Goal: Task Accomplishment & Management: Complete application form

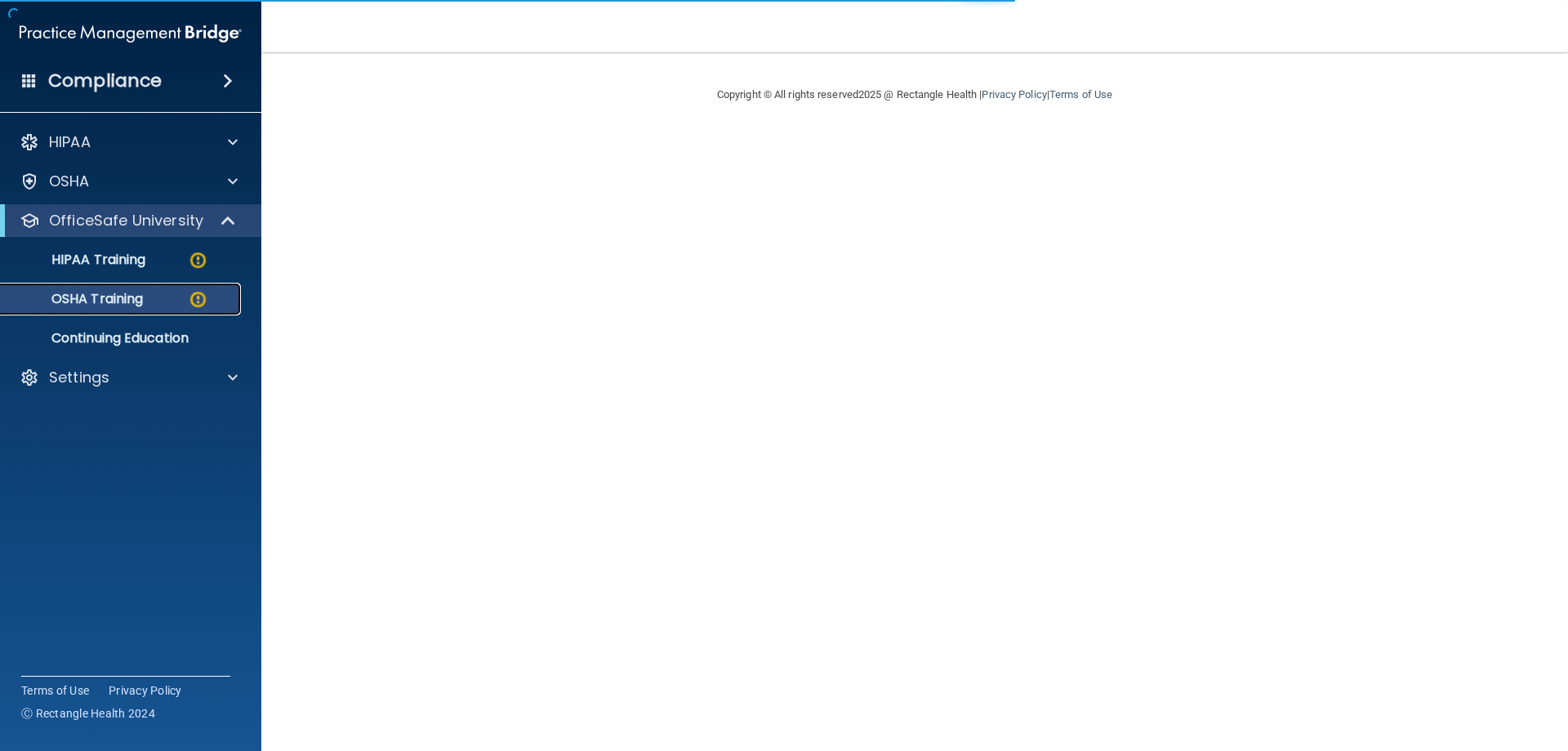
click at [122, 307] on p "OSHA Training" at bounding box center [77, 298] width 132 height 16
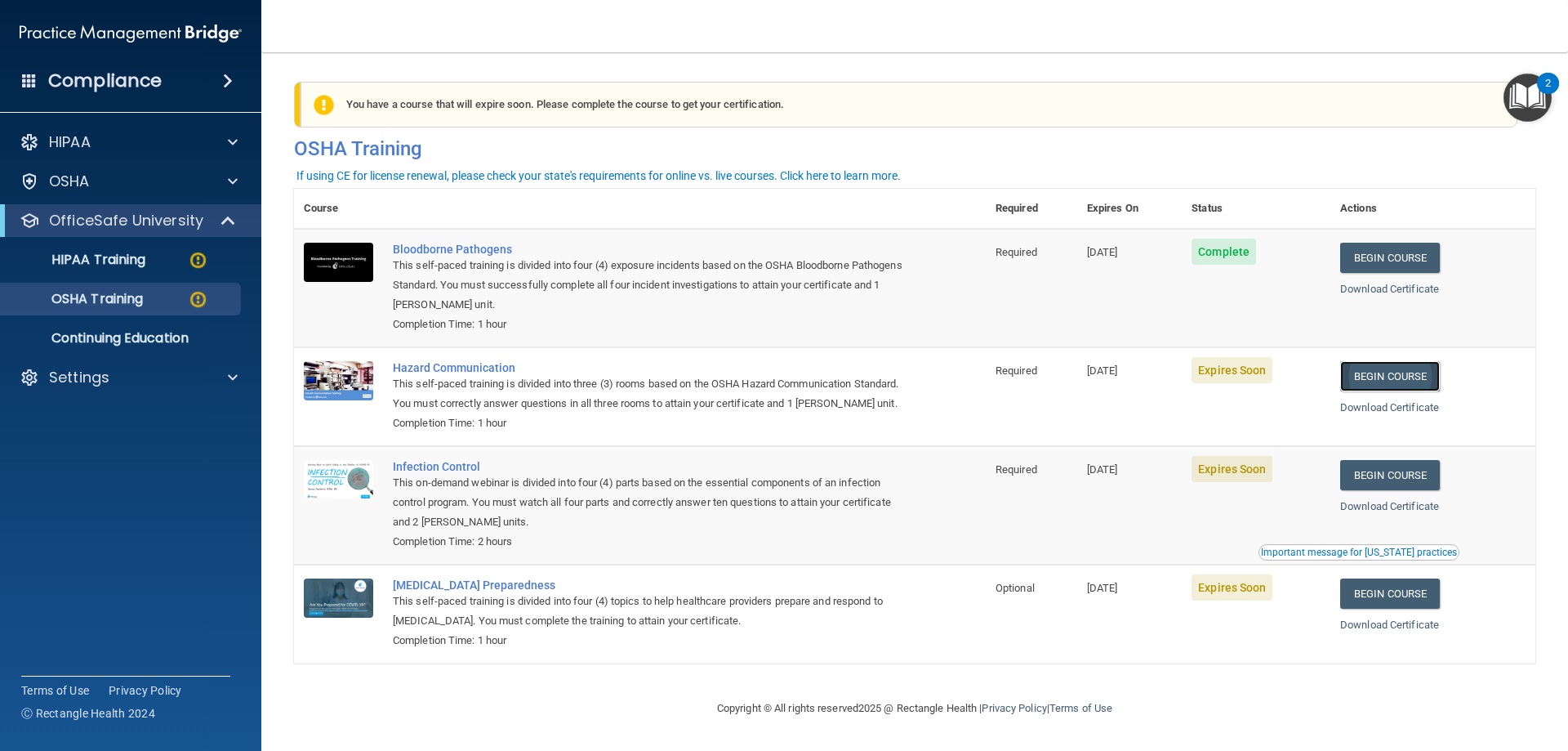
click at [1375, 381] on link "Begin Course" at bounding box center [1390, 376] width 100 height 31
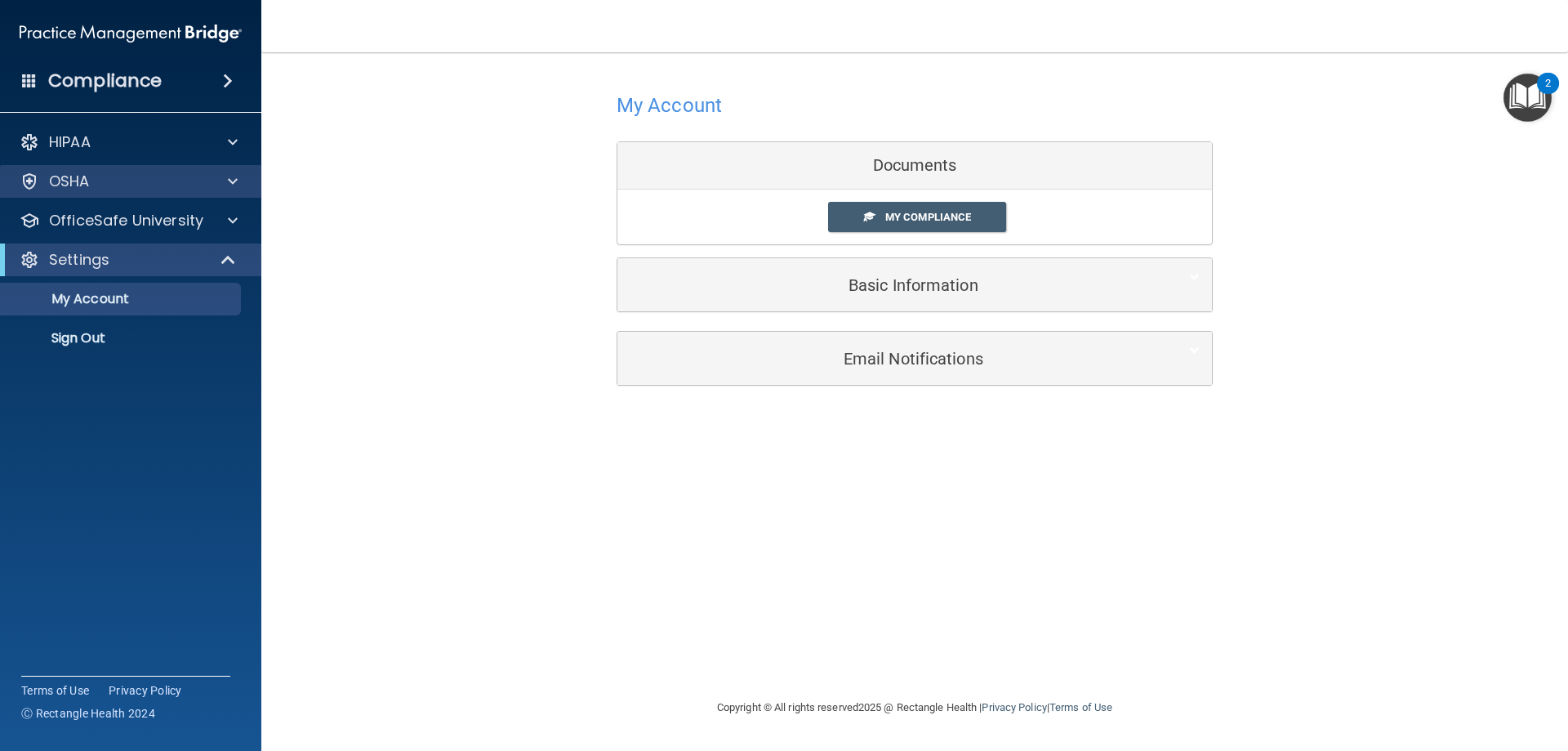
click at [140, 192] on div "OSHA" at bounding box center [130, 181] width 262 height 33
click at [230, 186] on span at bounding box center [233, 181] width 10 height 19
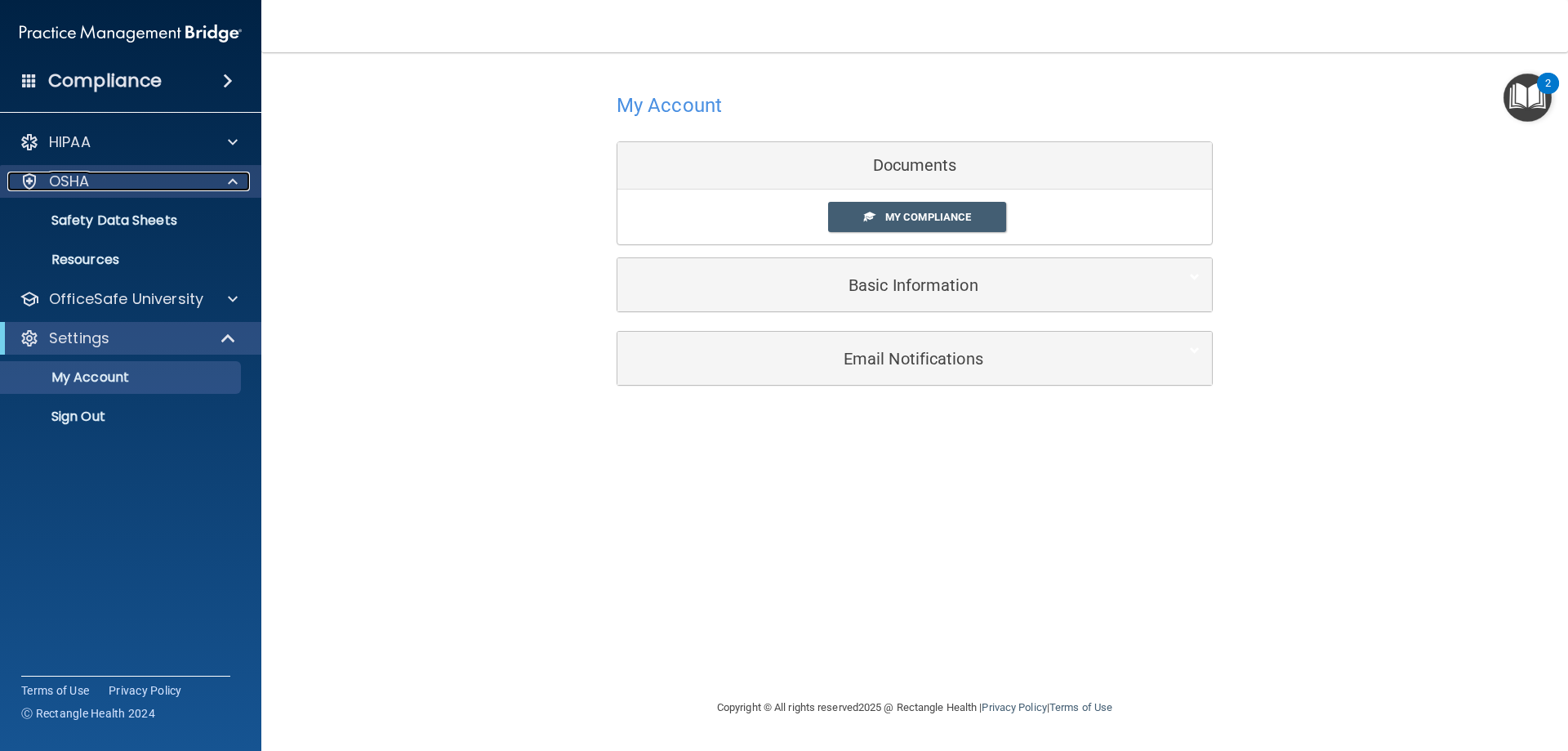
click at [126, 189] on div "OSHA" at bounding box center [108, 181] width 202 height 19
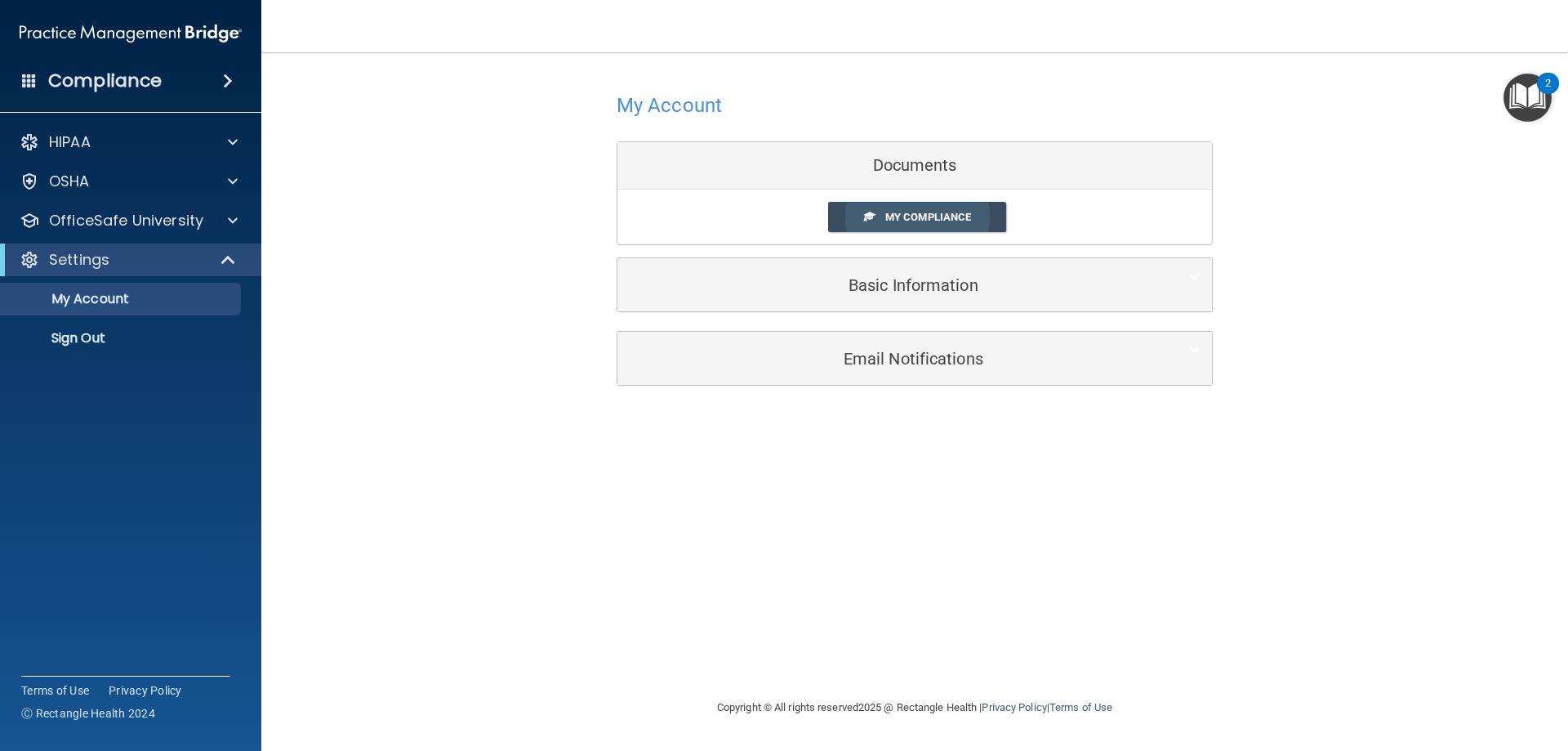
click at [920, 206] on link "My Compliance" at bounding box center [917, 217] width 179 height 31
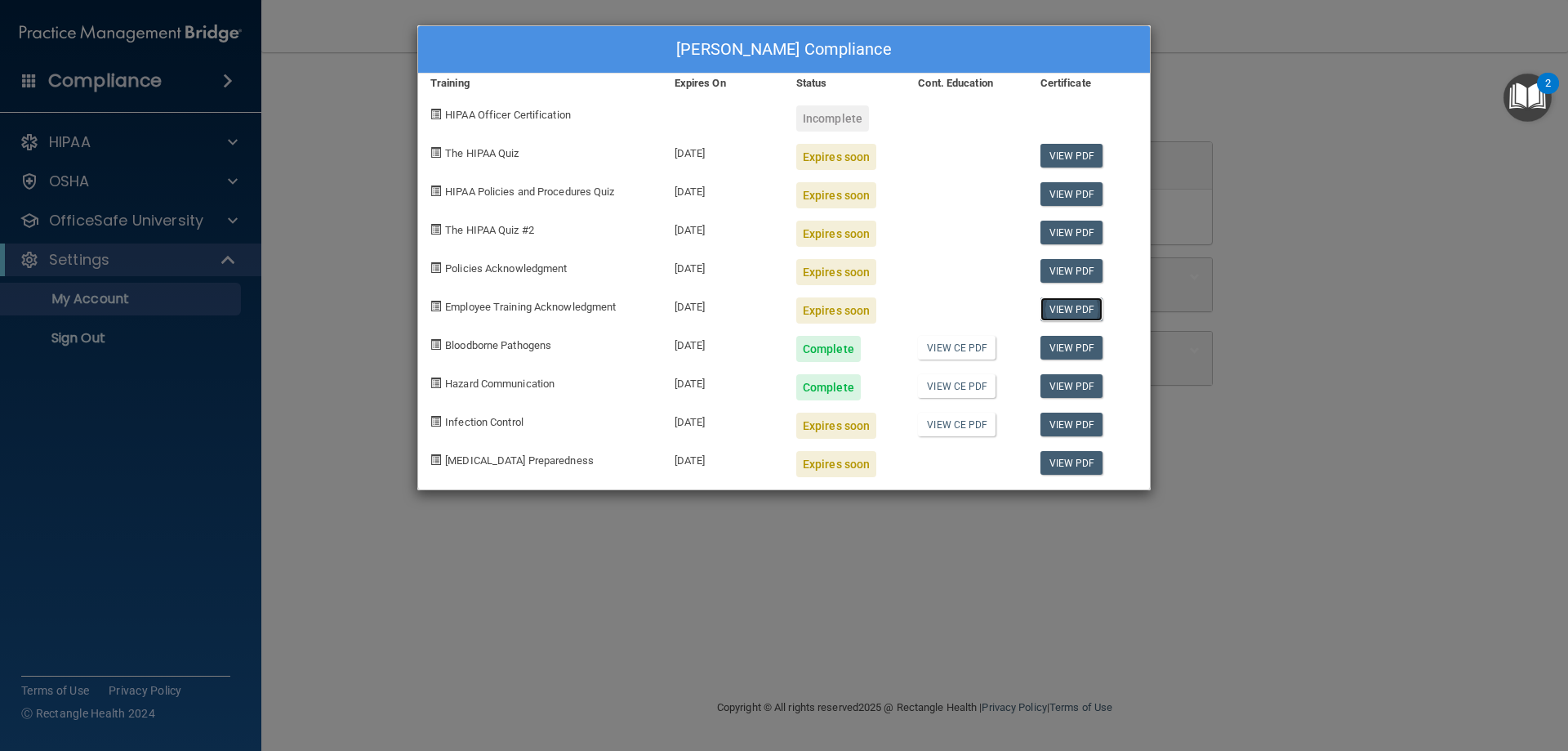
click at [1055, 311] on link "View PDF" at bounding box center [1072, 309] width 63 height 24
click at [1053, 461] on link "View PDF" at bounding box center [1072, 463] width 63 height 24
click at [971, 391] on link "View CE PDF" at bounding box center [957, 387] width 78 height 24
click at [957, 387] on link "View CE PDF" at bounding box center [957, 387] width 78 height 24
click at [952, 353] on link "View CE PDF" at bounding box center [957, 348] width 78 height 24
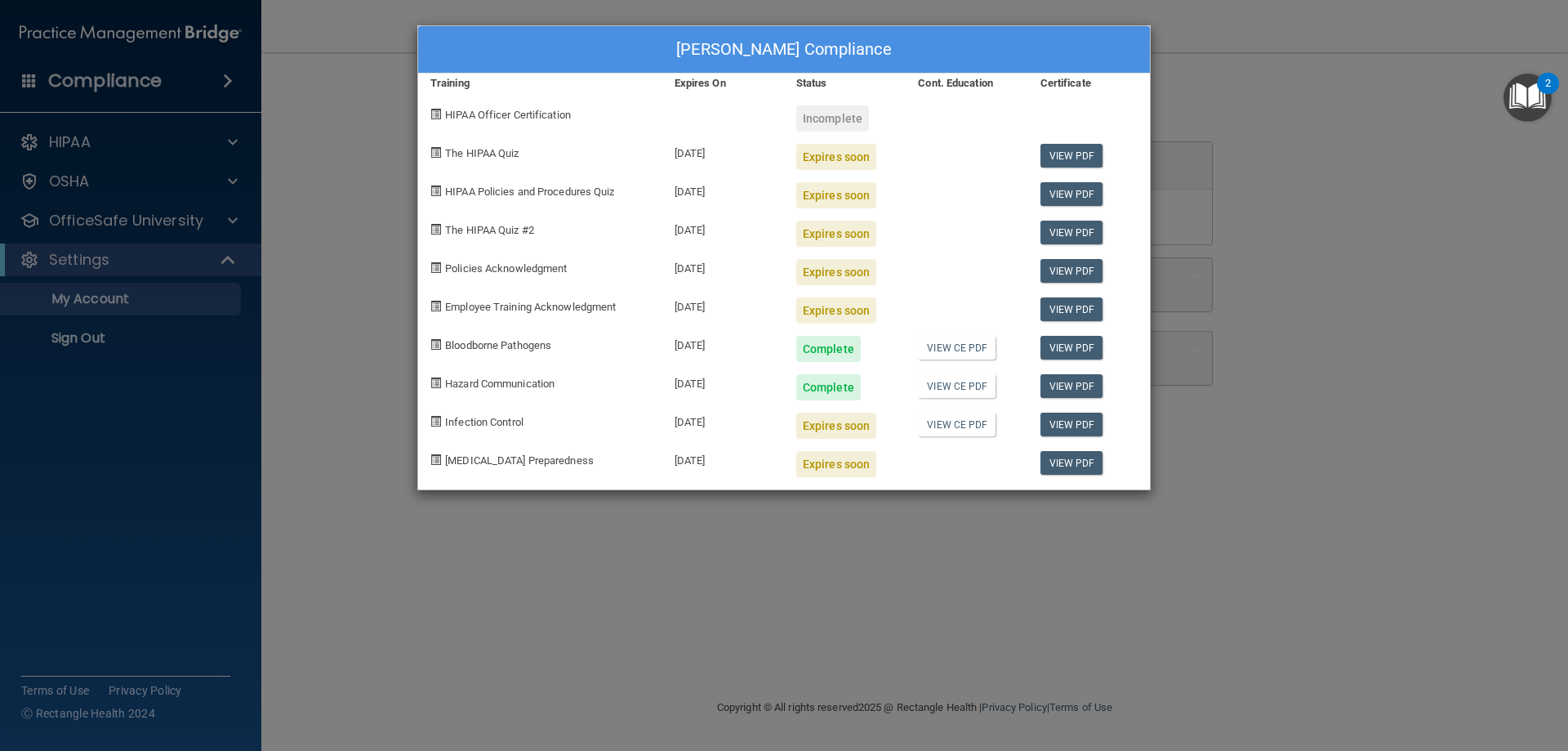
click at [1276, 88] on div "Tori Hobson's Compliance Training Expires On Status Cont. Education Certificate…" at bounding box center [784, 376] width 1568 height 751
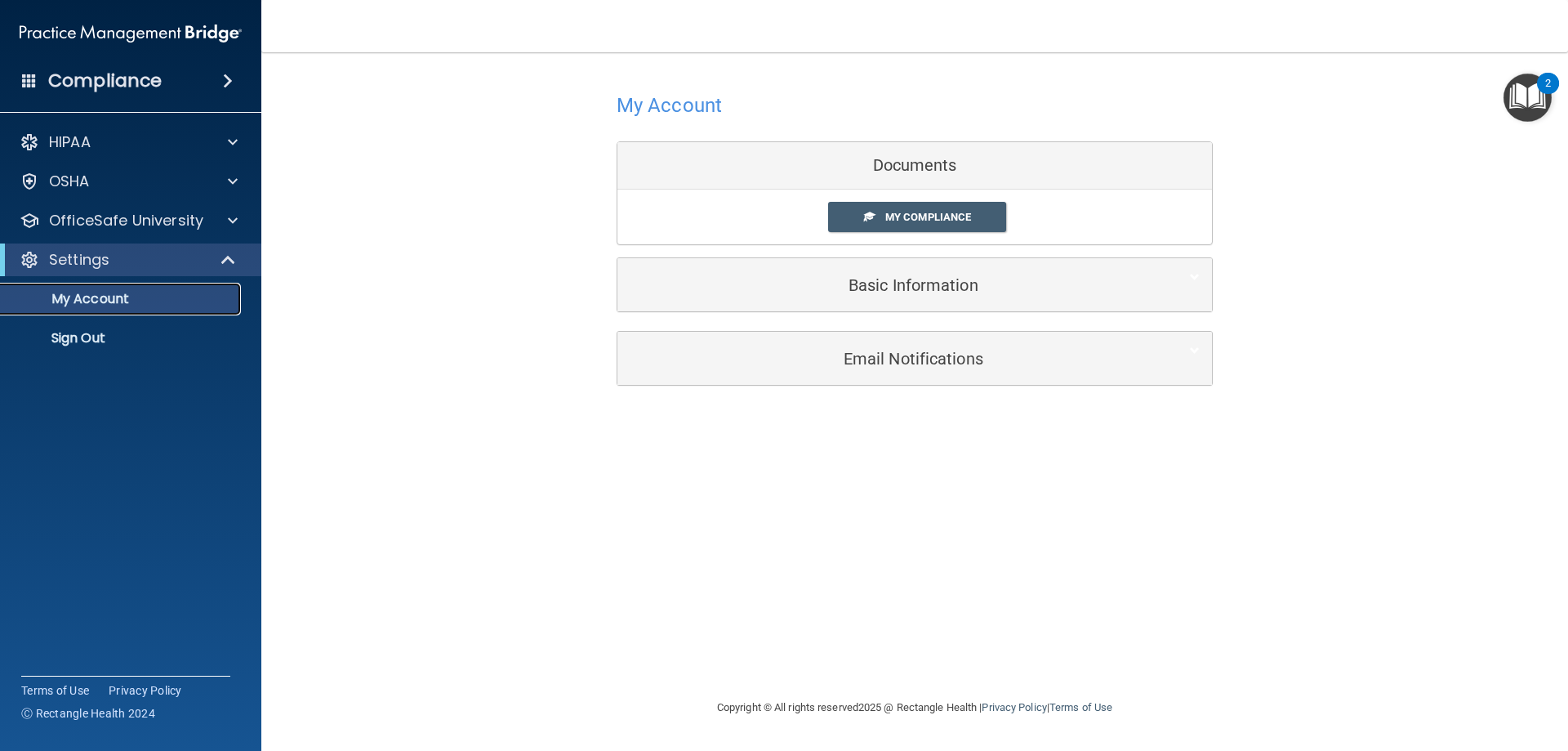
click at [87, 298] on p "My Account" at bounding box center [122, 298] width 223 height 16
click at [91, 90] on h4 "Compliance" at bounding box center [105, 81] width 114 height 23
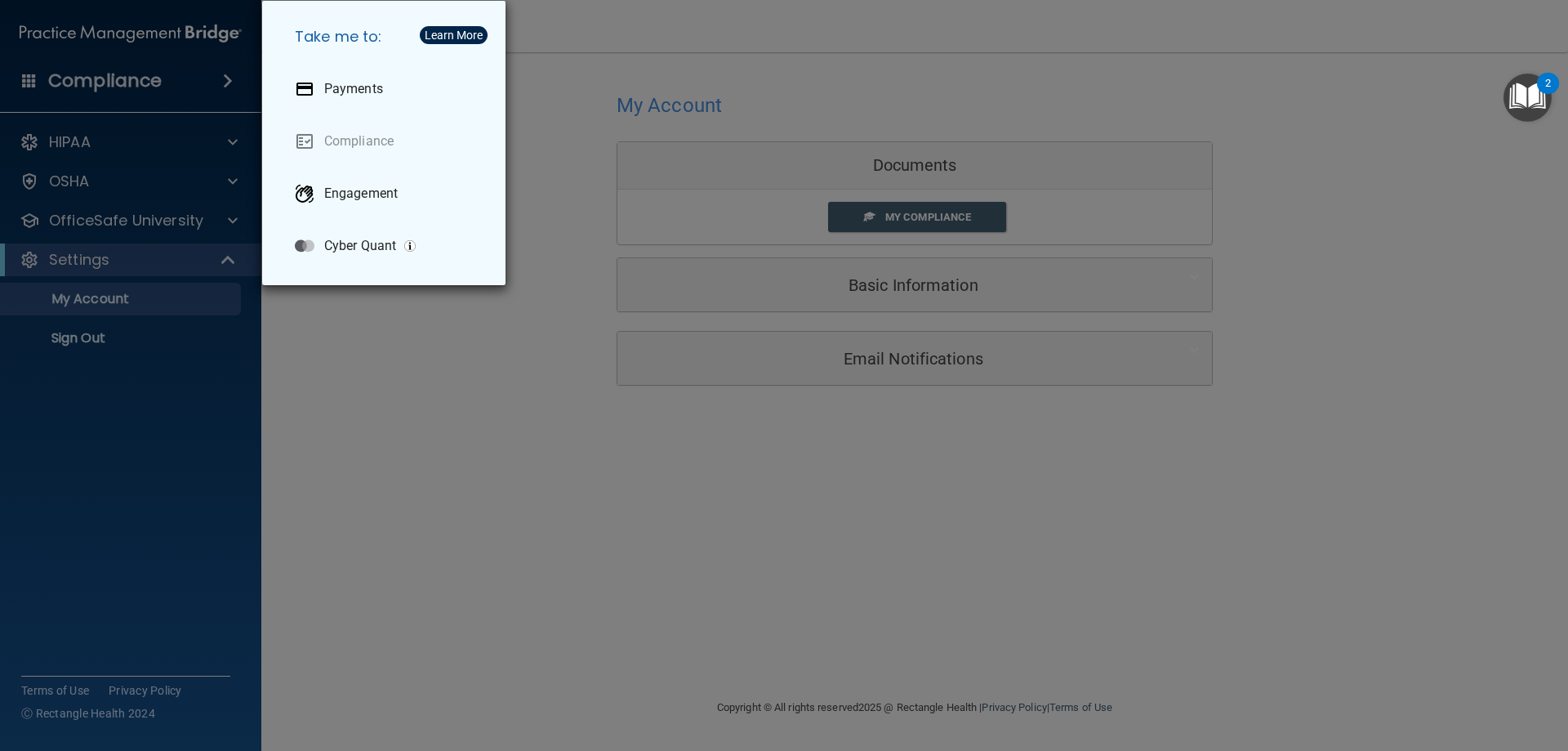
click at [536, 61] on div "Take me to: Payments Compliance Engagement Cyber Quant" at bounding box center [784, 376] width 1568 height 751
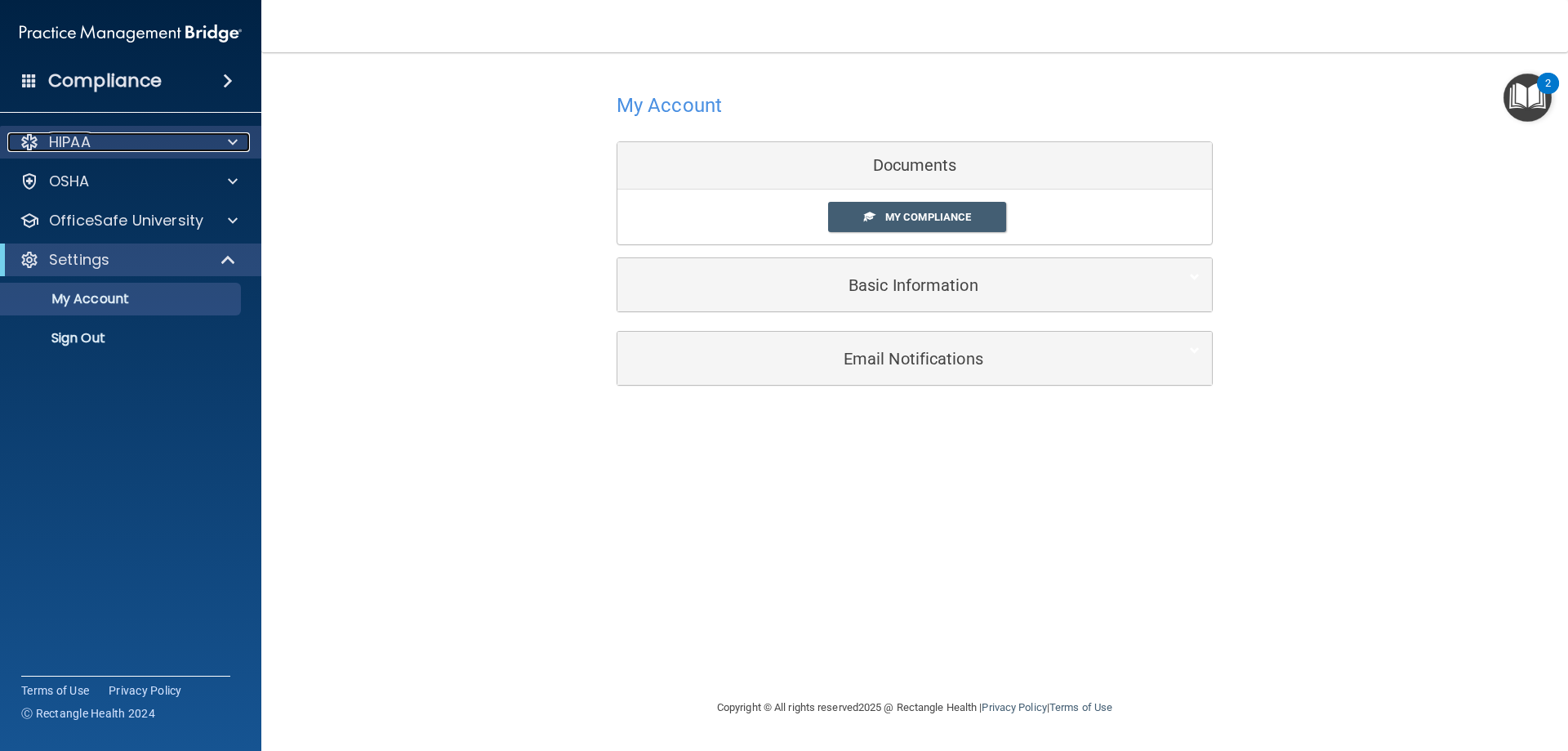
click at [234, 141] on span at bounding box center [233, 142] width 10 height 19
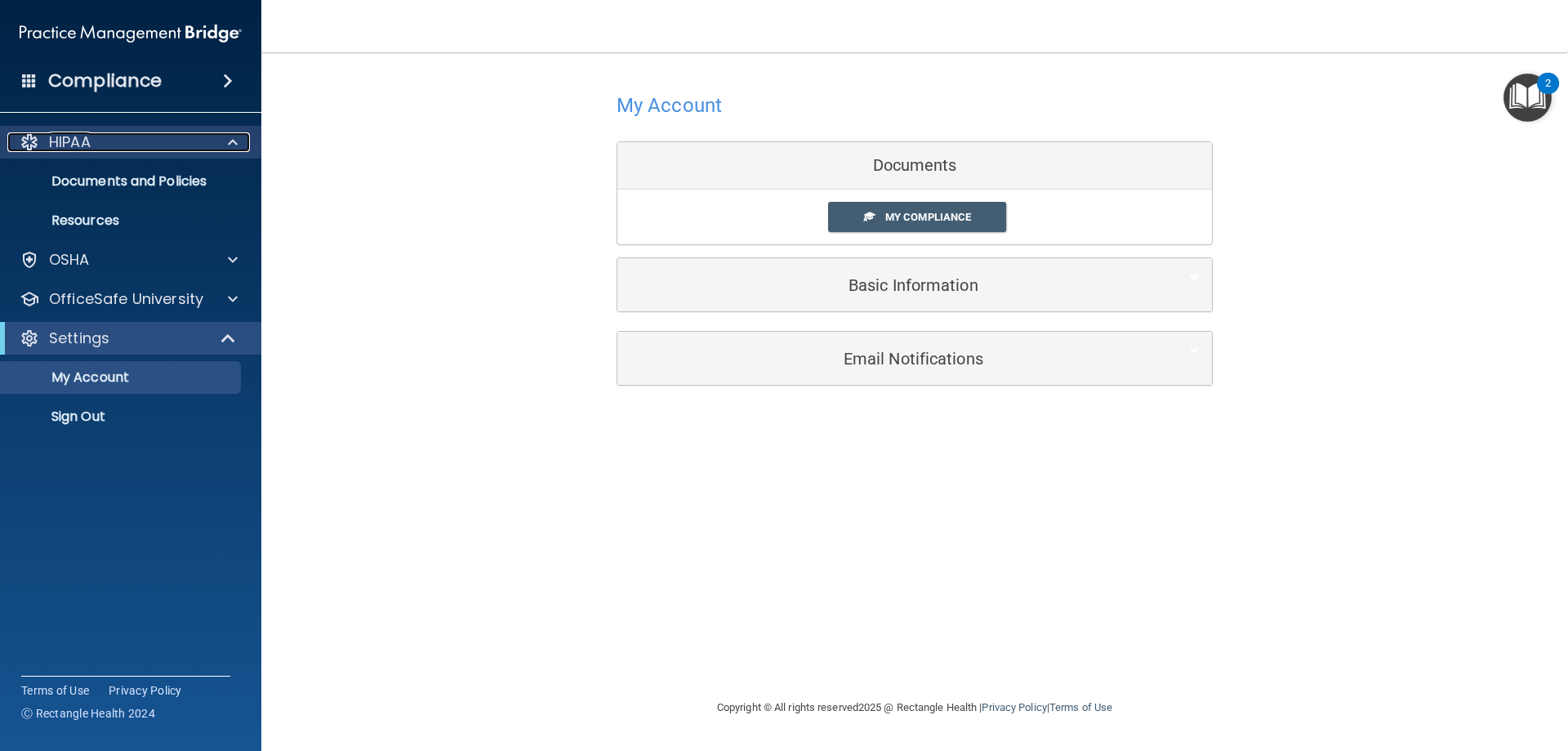
click at [230, 142] on span at bounding box center [233, 142] width 10 height 19
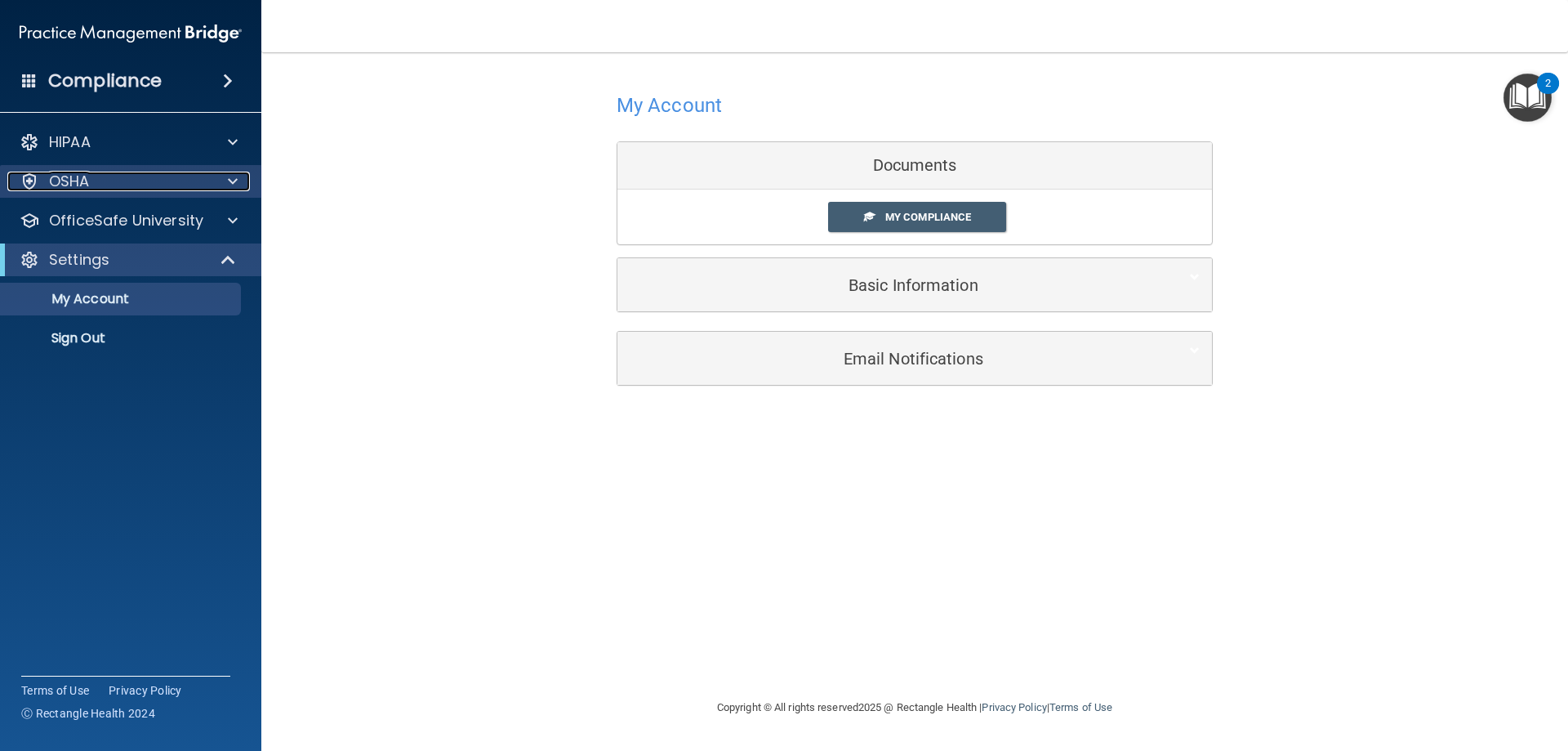
click at [230, 174] on span at bounding box center [233, 181] width 10 height 19
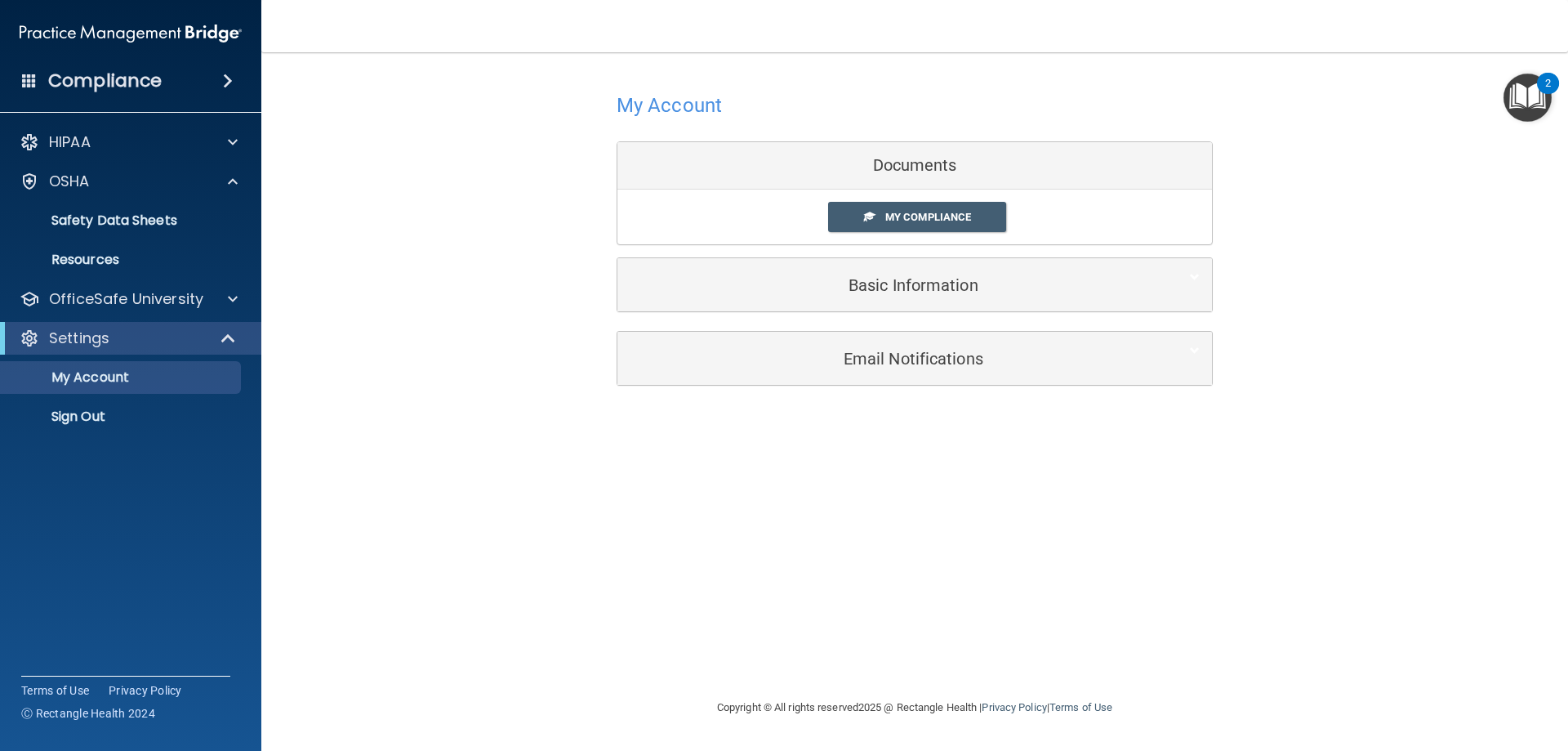
click at [317, 367] on div "My Account Documents My Compliance My Compliance My BAA Basic Information Full …" at bounding box center [914, 236] width 1241 height 336
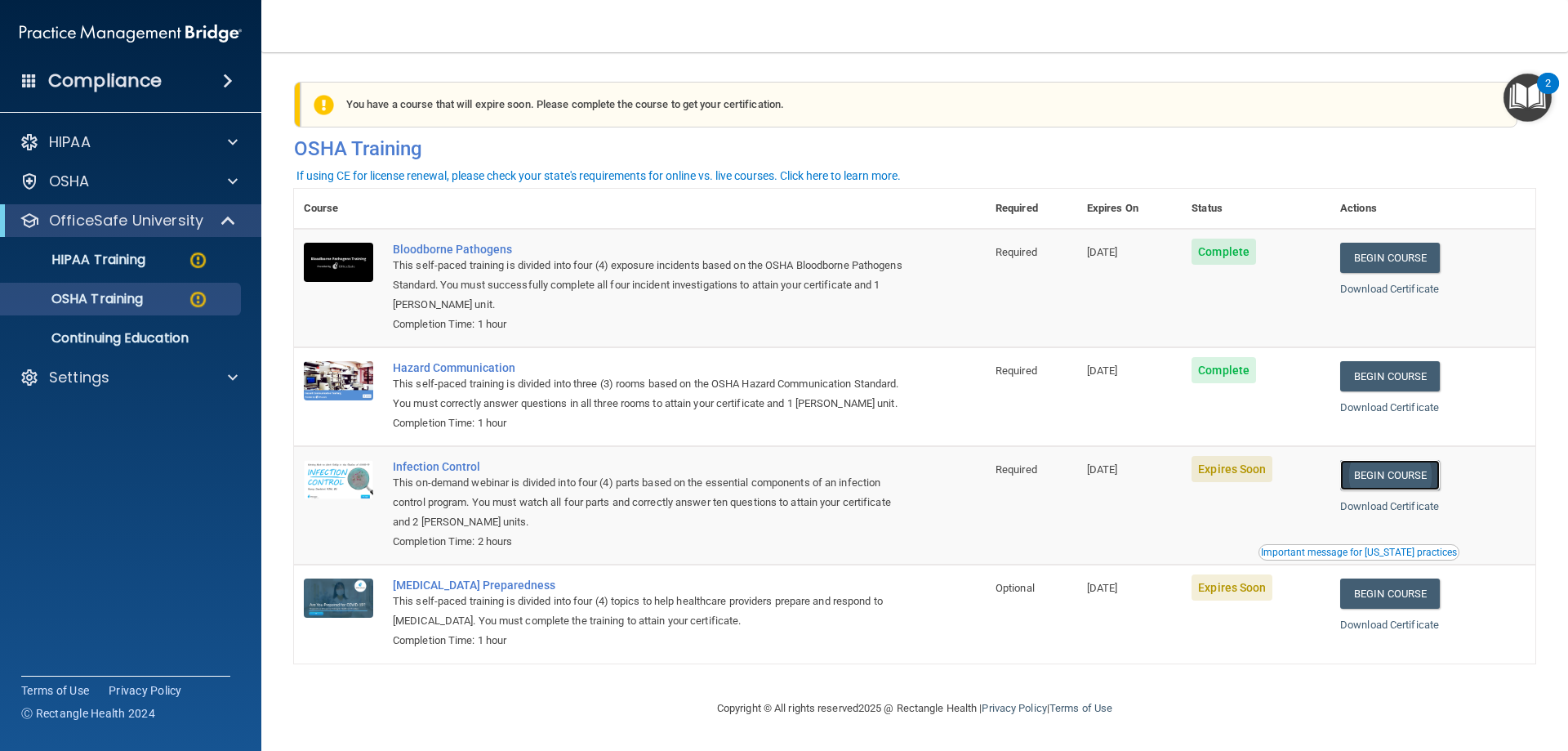
click at [1412, 490] on link "Begin Course" at bounding box center [1390, 476] width 100 height 31
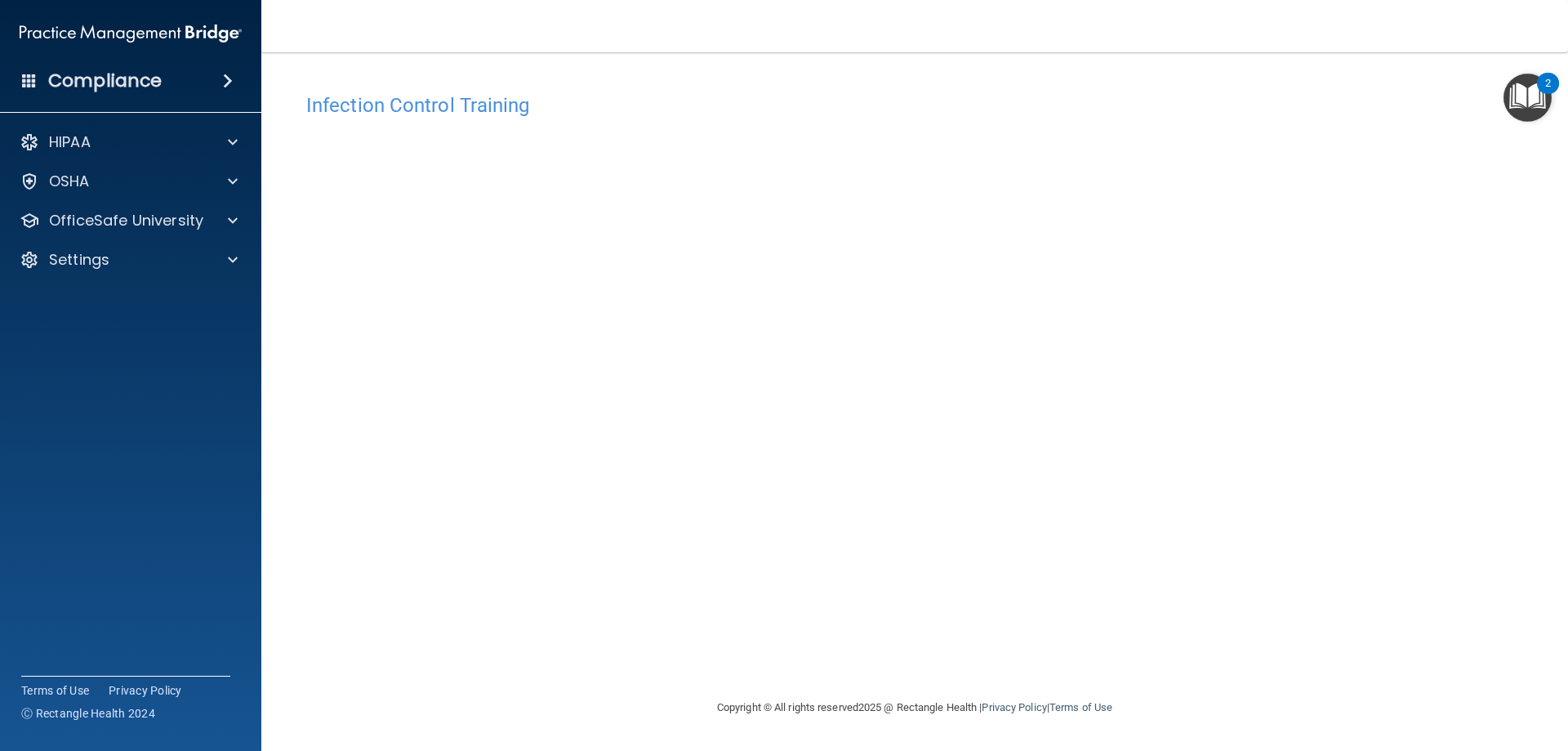
click at [114, 82] on h4 "Compliance" at bounding box center [105, 81] width 114 height 23
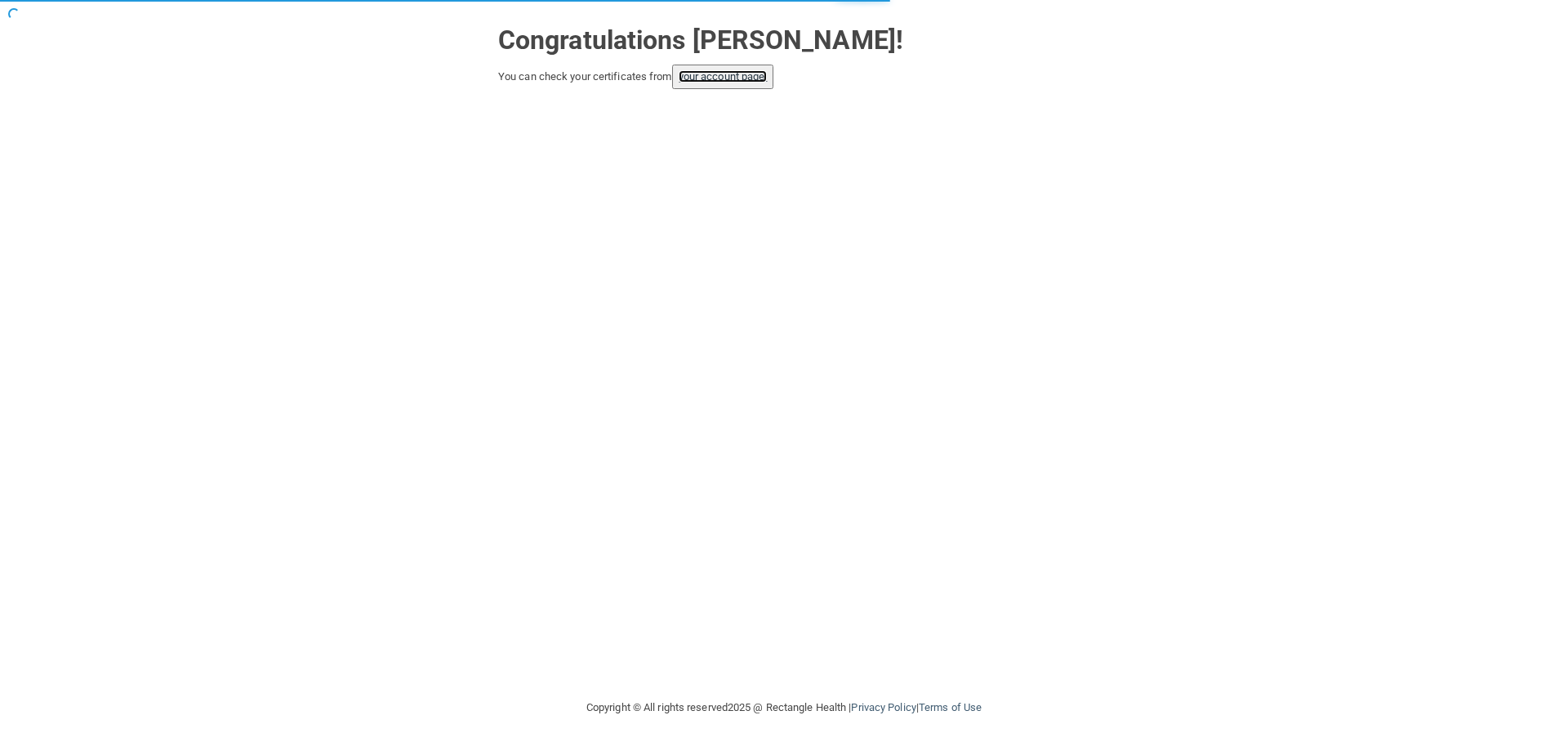
click at [738, 76] on link "your account page!" at bounding box center [723, 76] width 89 height 12
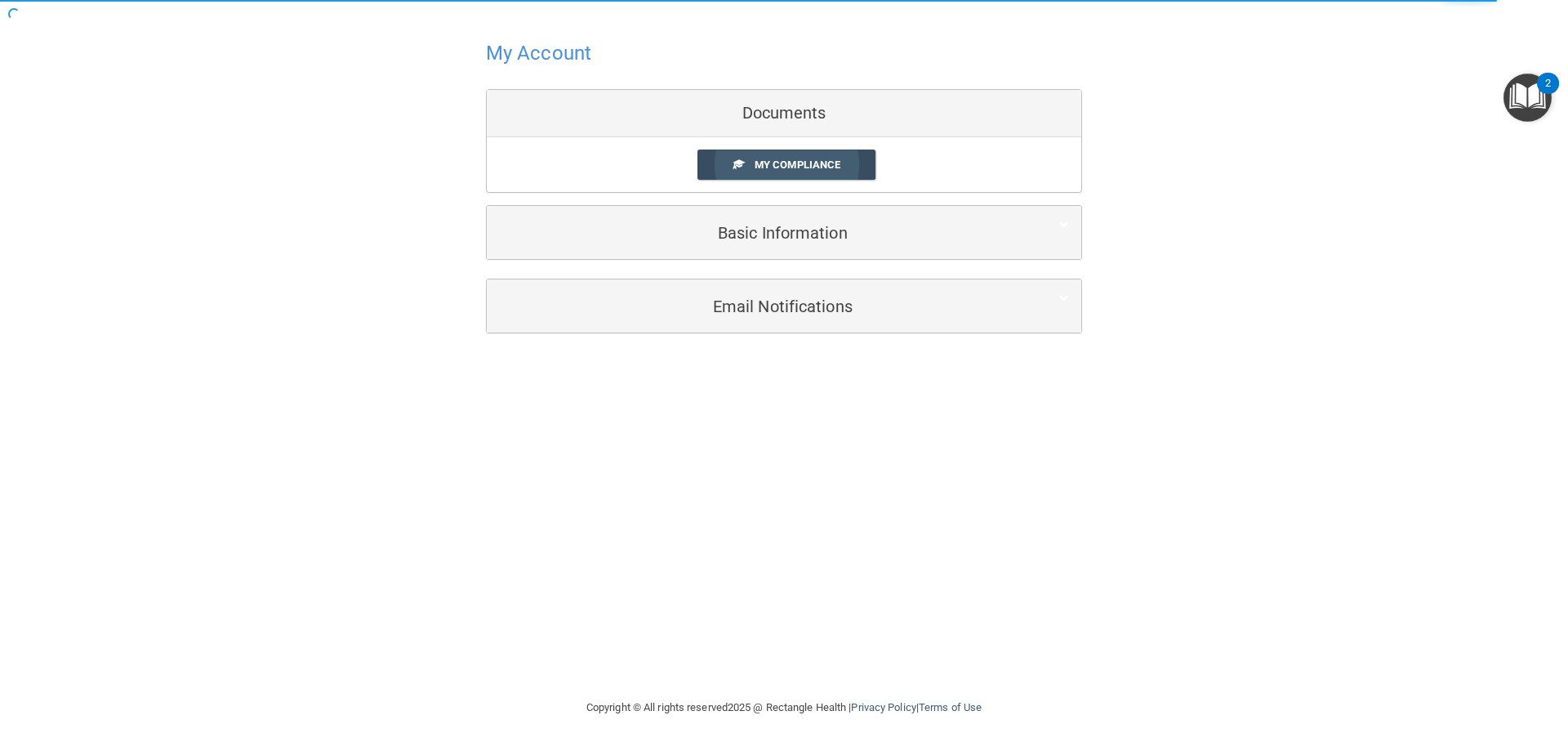
click at [792, 170] on span "My Compliance" at bounding box center [797, 164] width 86 height 12
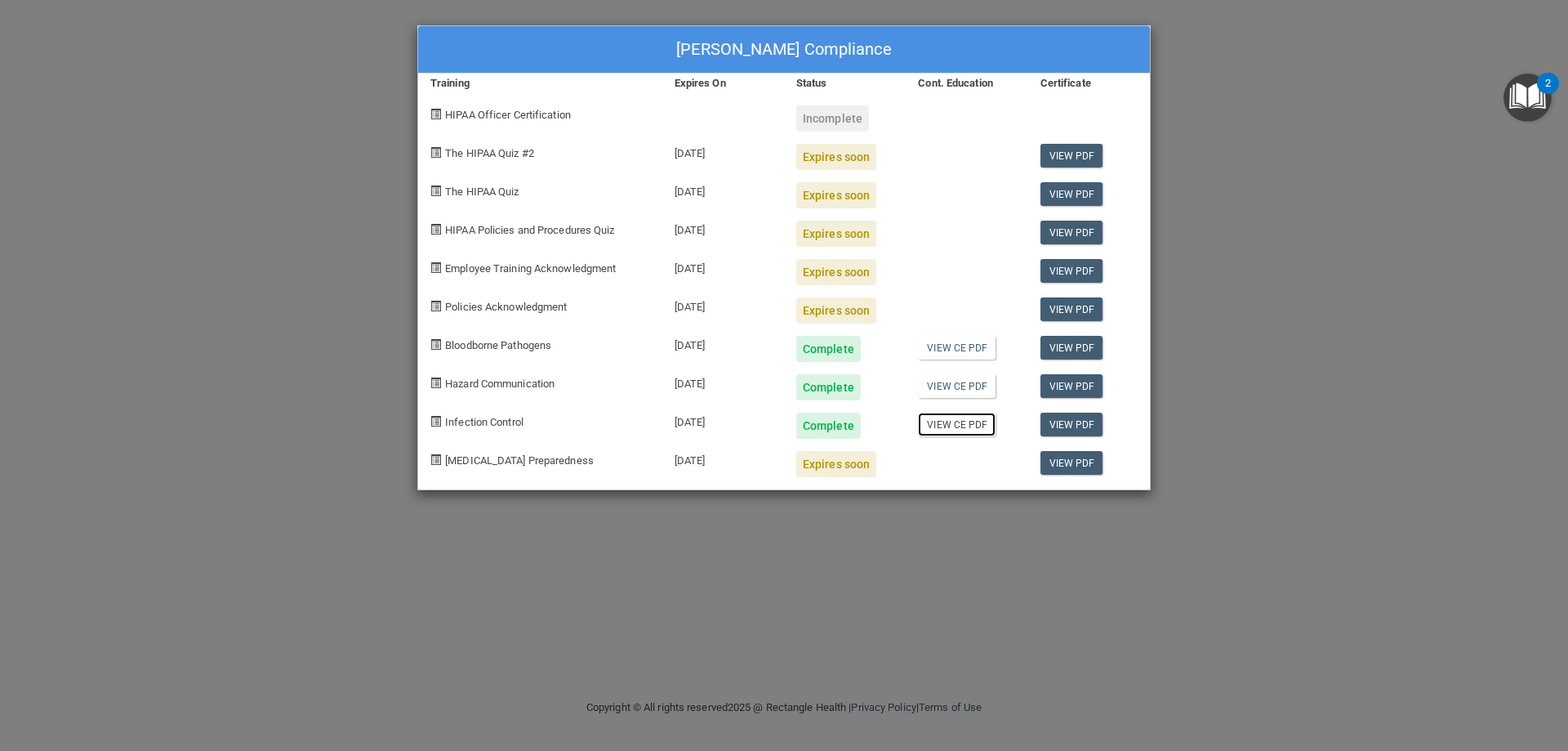
click at [945, 424] on link "View CE PDF" at bounding box center [957, 425] width 78 height 24
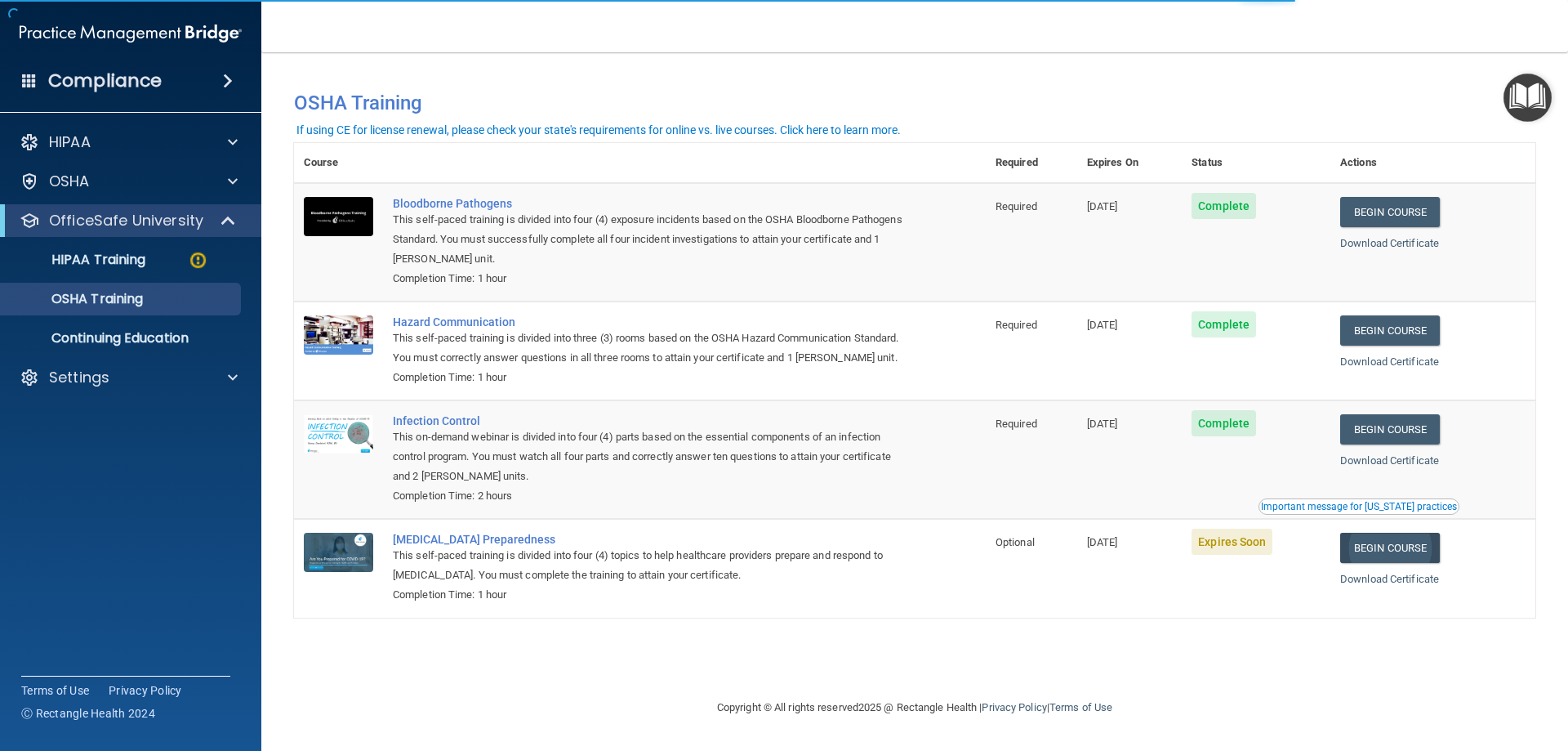
click at [1441, 552] on td "Begin Course Download Certificate" at bounding box center [1432, 568] width 205 height 98
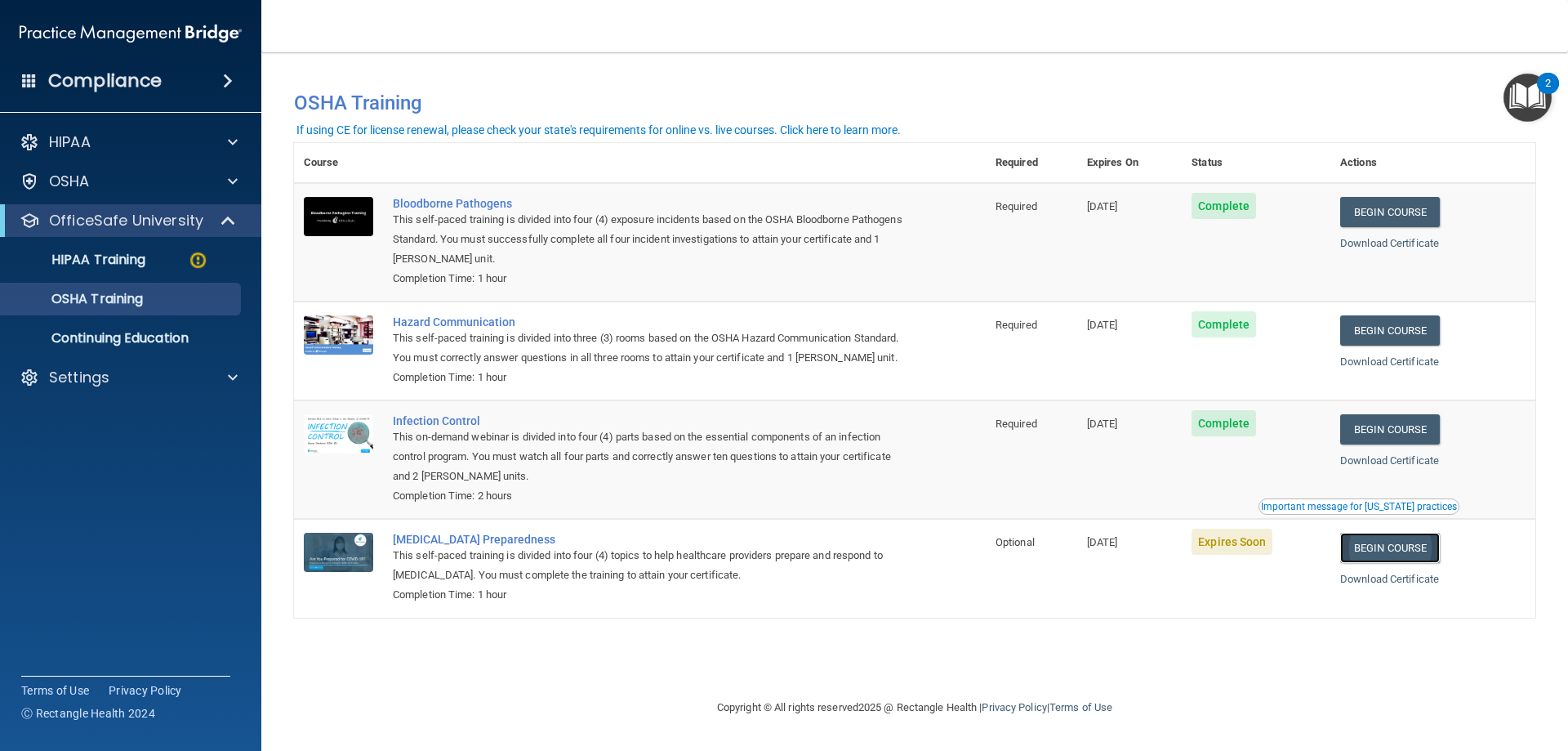
click at [1377, 563] on link "Begin Course" at bounding box center [1390, 548] width 100 height 31
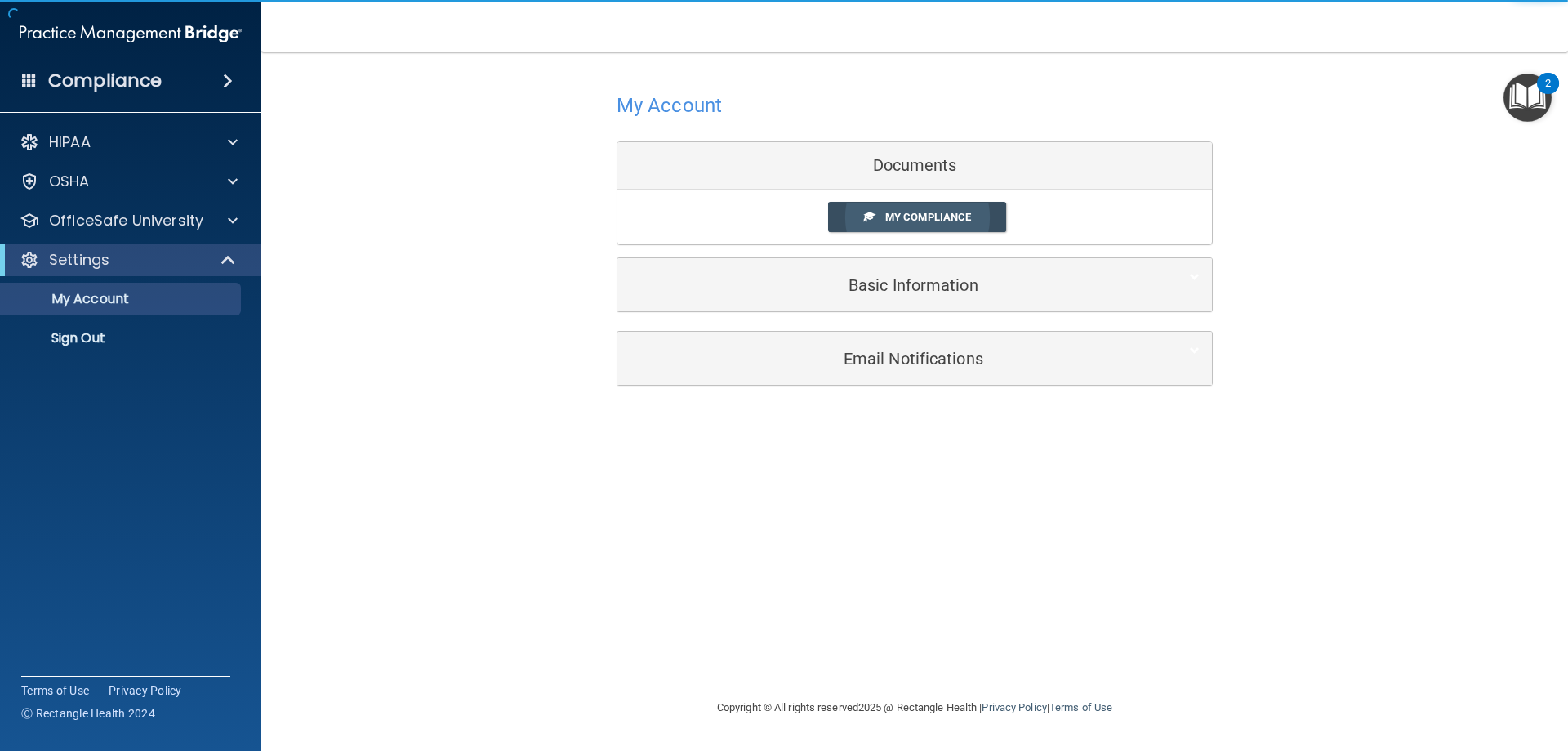
click at [870, 217] on span at bounding box center [869, 216] width 11 height 11
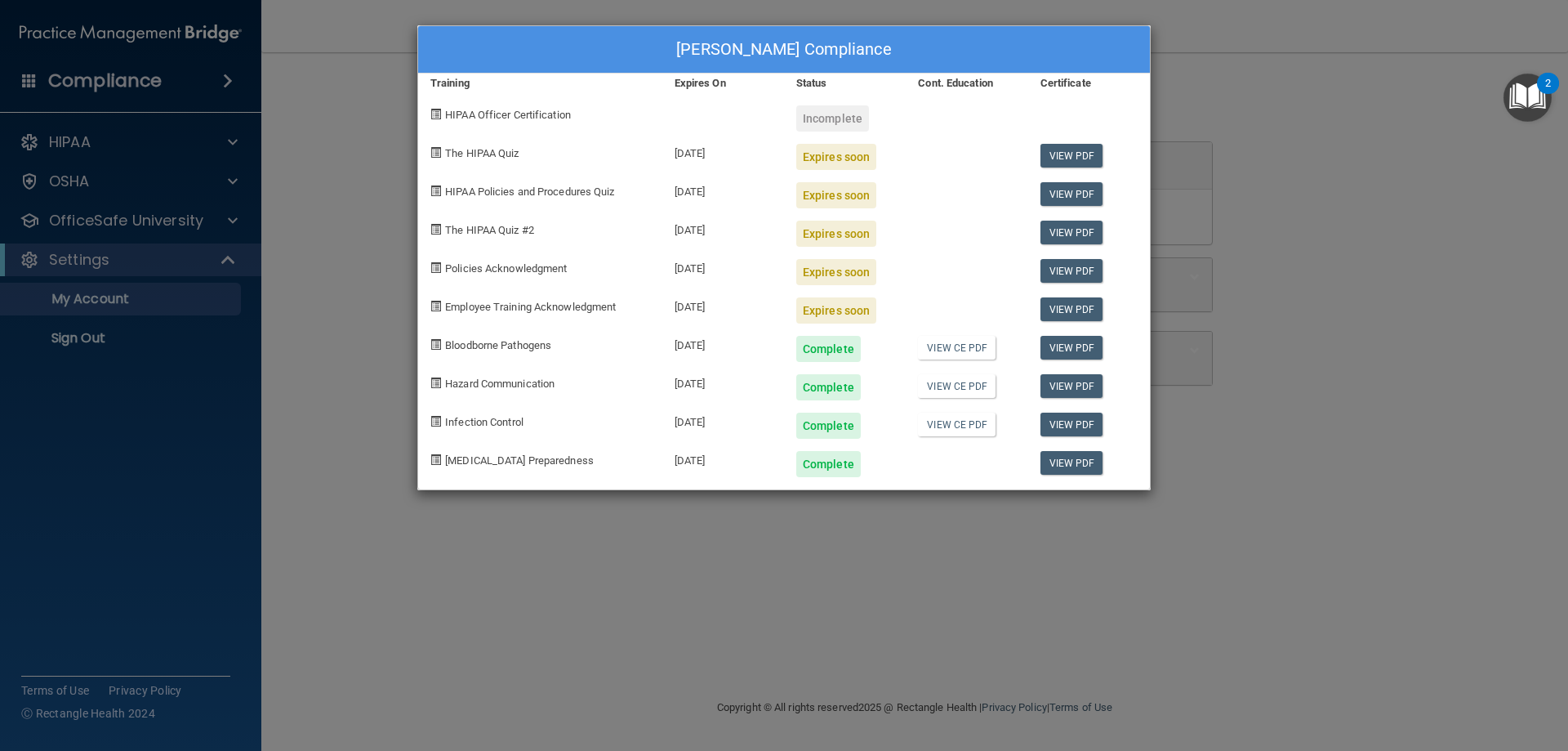
click at [1373, 176] on div "[PERSON_NAME] Compliance Training Expires On Status Cont. Education Certificate…" at bounding box center [784, 376] width 1568 height 751
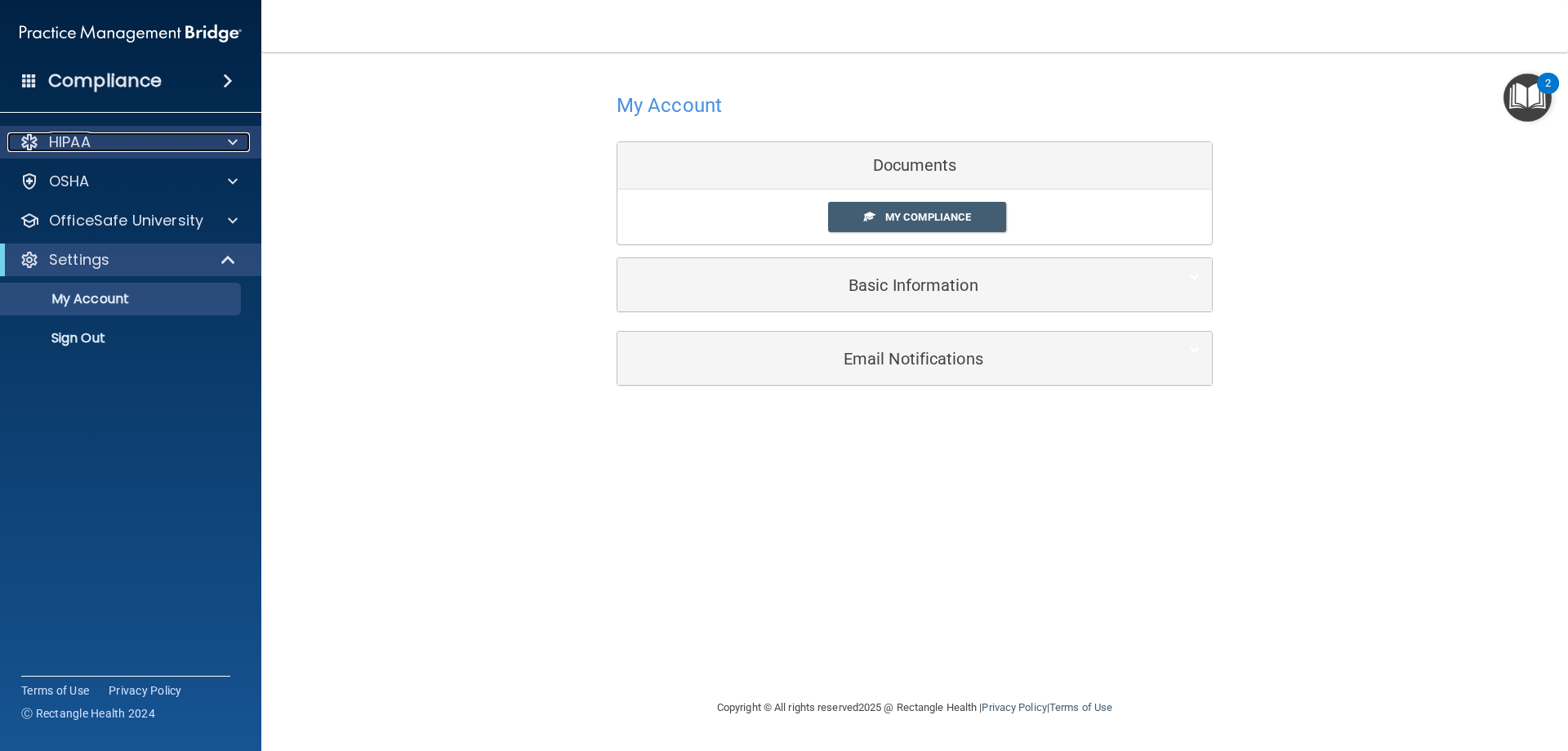
click at [101, 149] on div "HIPAA" at bounding box center [108, 142] width 202 height 19
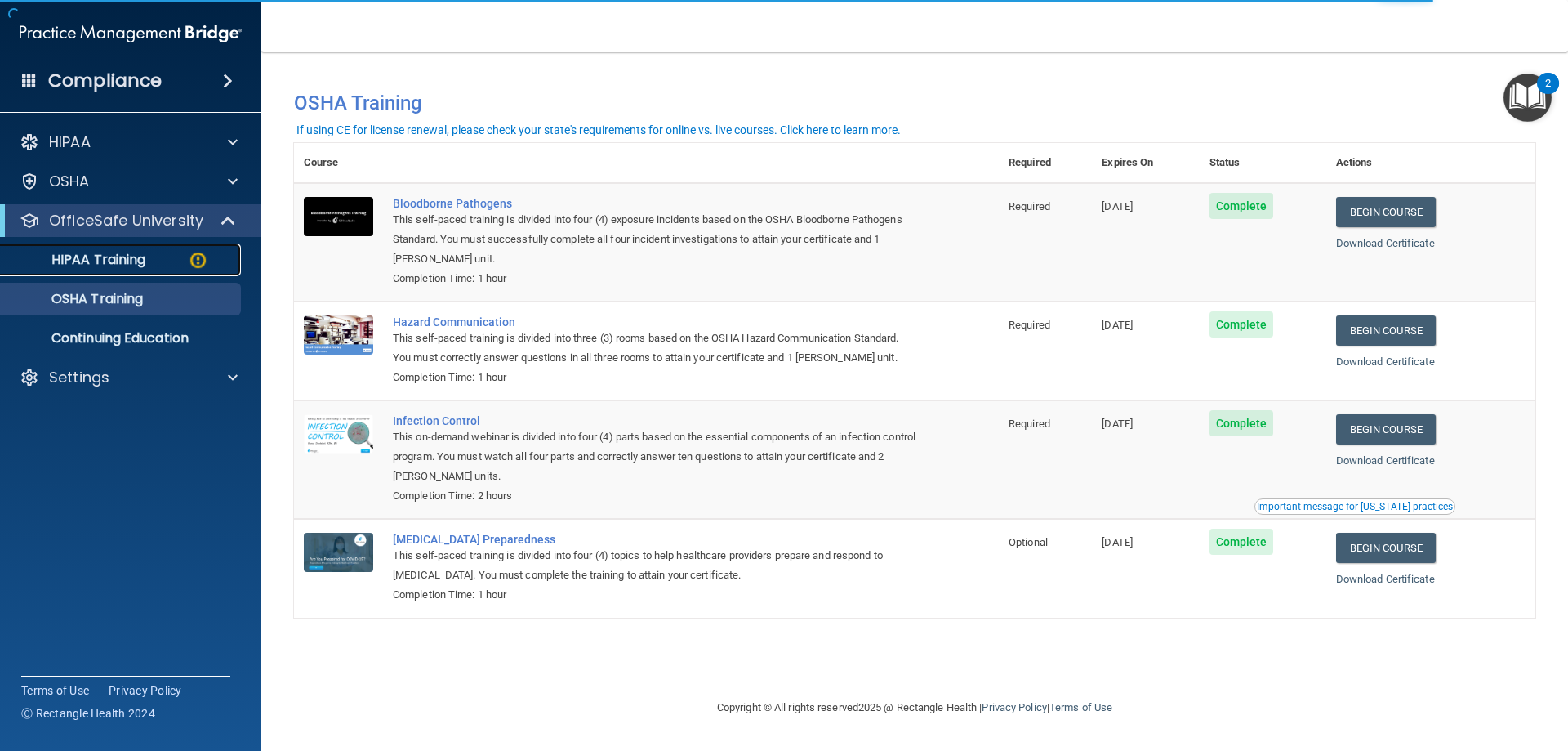
click at [141, 270] on link "HIPAA Training" at bounding box center [113, 259] width 258 height 33
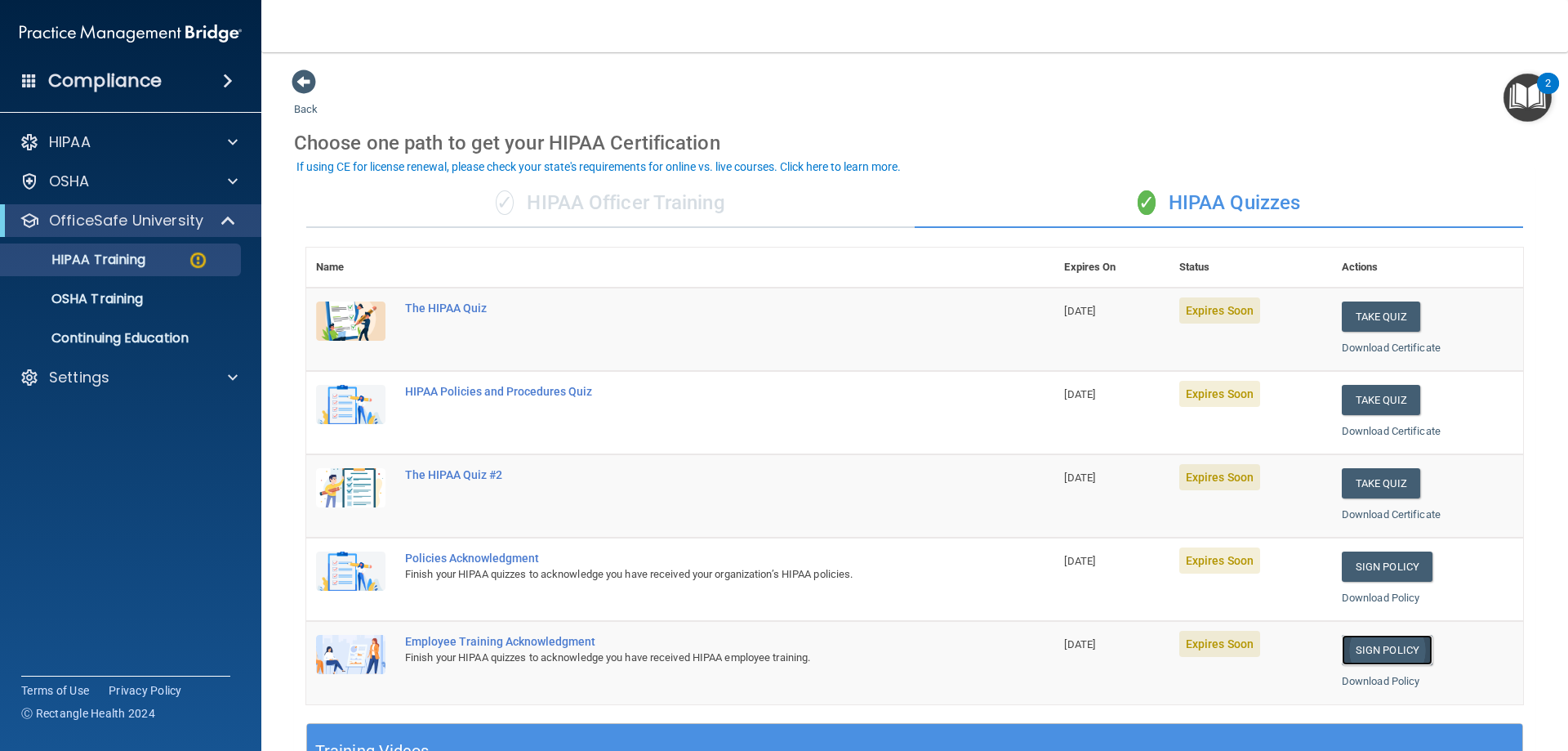
click at [1346, 645] on link "Sign Policy" at bounding box center [1387, 650] width 91 height 31
click at [1384, 564] on link "Sign Policy" at bounding box center [1387, 567] width 91 height 31
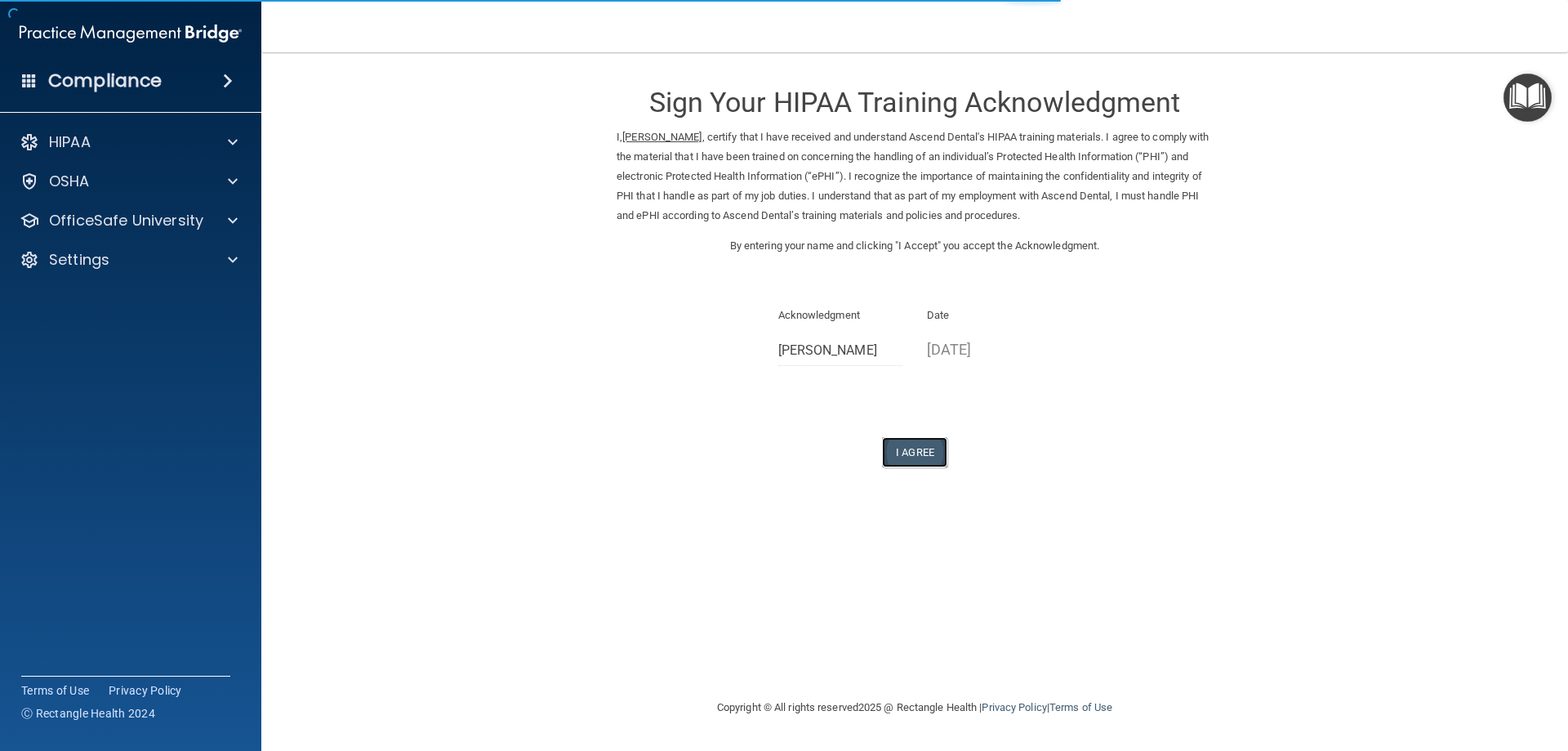
click at [912, 448] on button "I Agree" at bounding box center [914, 453] width 65 height 31
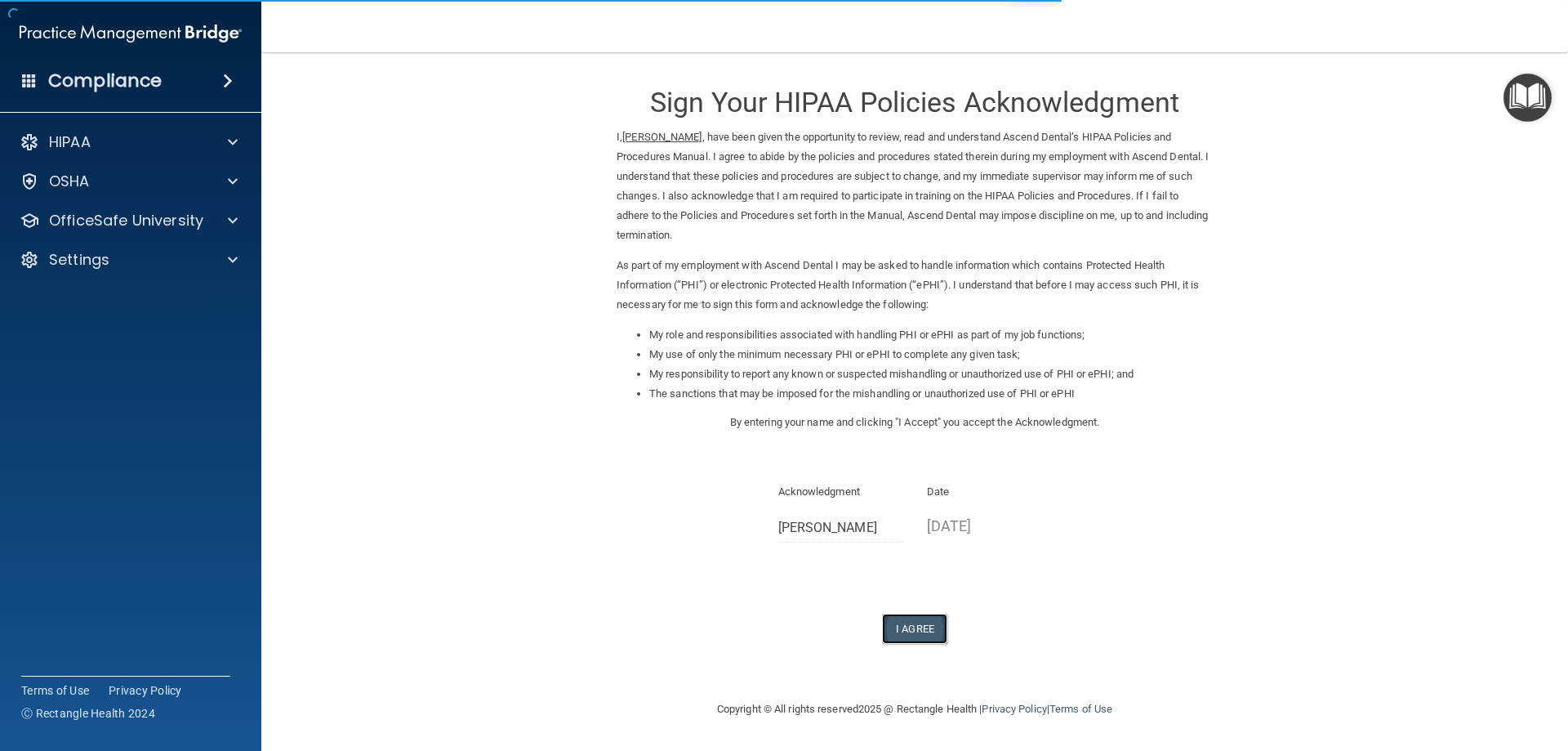
click at [928, 622] on button "I Agree" at bounding box center [914, 629] width 65 height 31
